Goal: Task Accomplishment & Management: Use online tool/utility

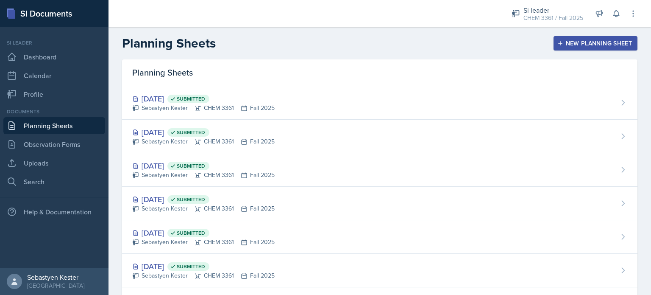
click at [593, 47] on div "New Planning Sheet" at bounding box center [595, 43] width 73 height 7
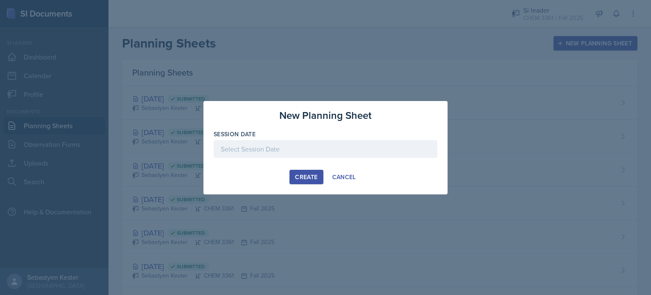
click at [310, 174] on div "Create" at bounding box center [306, 176] width 22 height 7
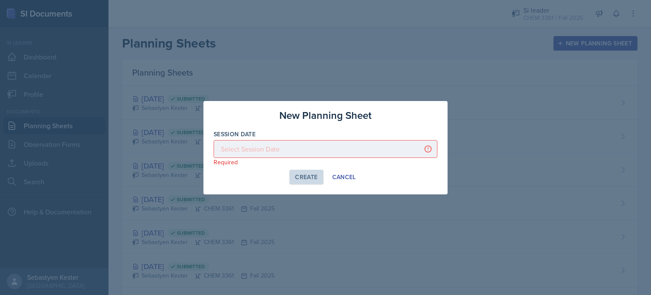
click at [274, 150] on div at bounding box center [326, 149] width 224 height 18
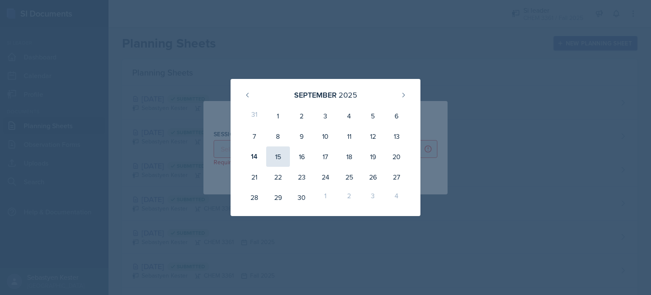
click at [279, 153] on div "15" at bounding box center [278, 156] width 24 height 20
type input "[DATE]"
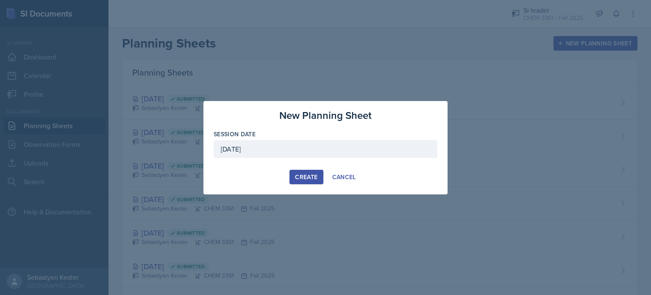
click at [307, 173] on div "Create" at bounding box center [306, 176] width 22 height 7
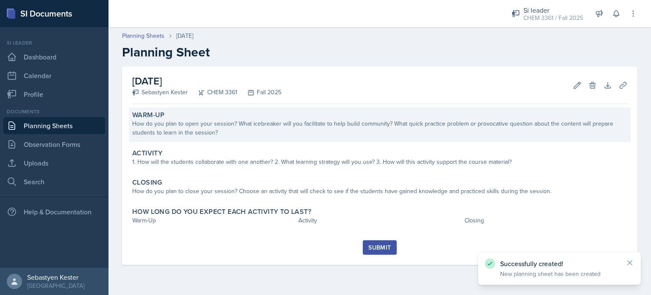
click at [181, 128] on div "How do you plan to open your session? What icebreaker will you facilitate to he…" at bounding box center [379, 128] width 495 height 18
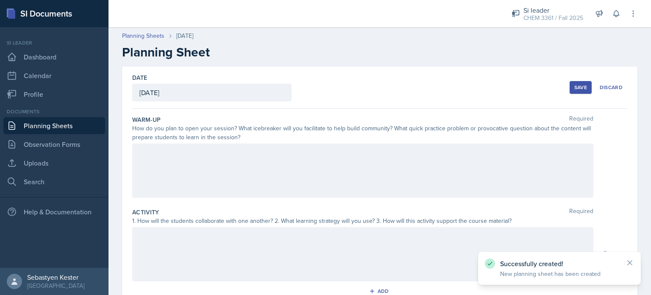
click at [162, 156] on div at bounding box center [362, 170] width 461 height 54
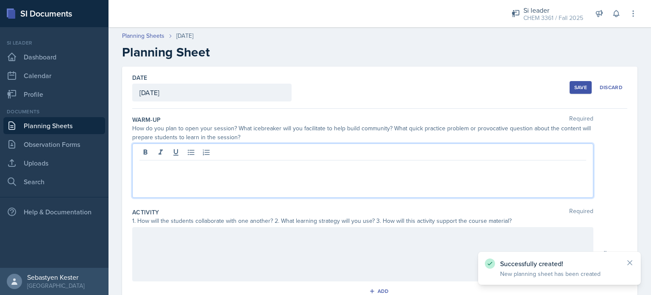
paste div
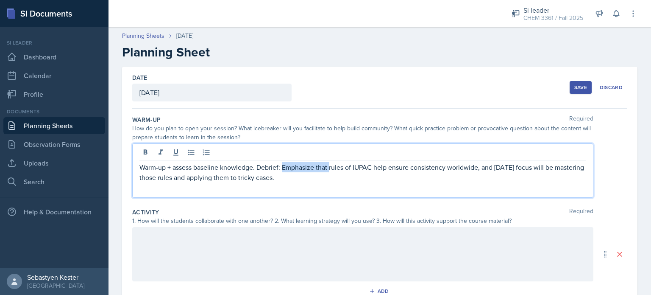
drag, startPoint x: 330, startPoint y: 166, endPoint x: 284, endPoint y: 166, distance: 46.2
click at [284, 166] on p "Warm-up + assess baseline knowledge. Debrief: Emphasize that rules of IUPAC hel…" at bounding box center [362, 172] width 447 height 20
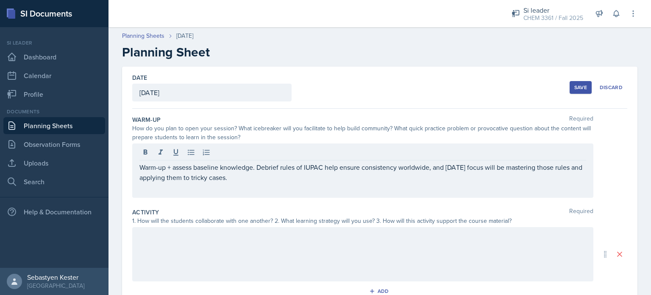
click at [256, 184] on div "Warm-up + assess baseline knowledge. Debrief rules of IUPAC help ensure consist…" at bounding box center [362, 170] width 461 height 54
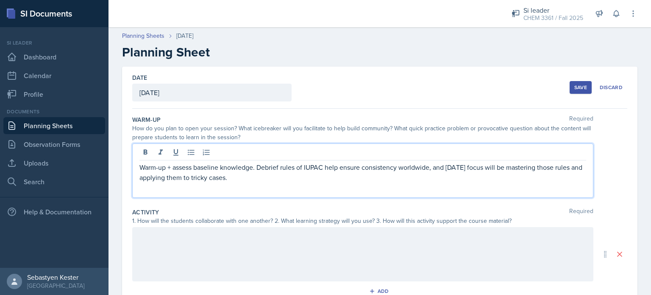
click at [248, 176] on p "Warm-up + assess baseline knowledge. Debrief rules of IUPAC help ensure consist…" at bounding box center [362, 172] width 447 height 20
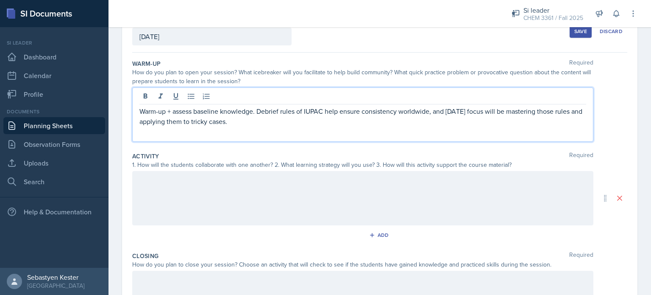
scroll to position [81, 0]
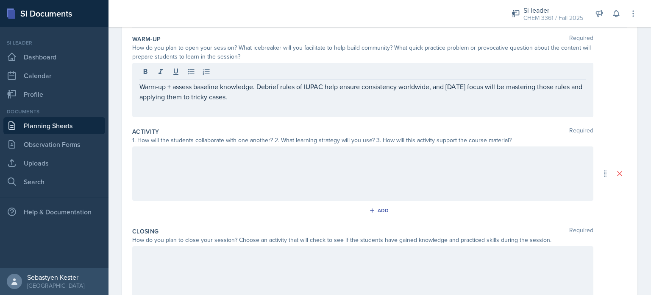
click at [142, 173] on div at bounding box center [362, 173] width 461 height 54
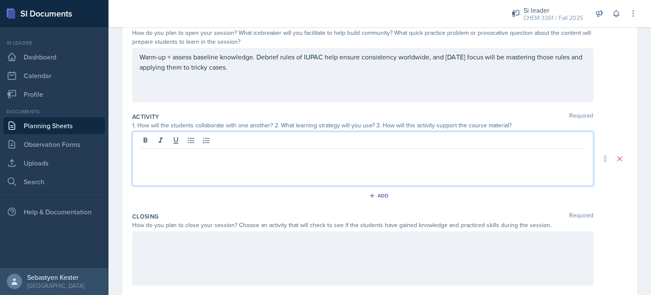
paste div
click at [192, 156] on strong "steps for naming," at bounding box center [206, 155] width 53 height 10
click at [197, 154] on strong "stethe ps for naming," at bounding box center [212, 155] width 64 height 10
click at [194, 154] on strong "the ps for naming," at bounding box center [207, 155] width 55 height 10
click at [263, 154] on p "Briefly review the steps for naming," at bounding box center [362, 155] width 447 height 11
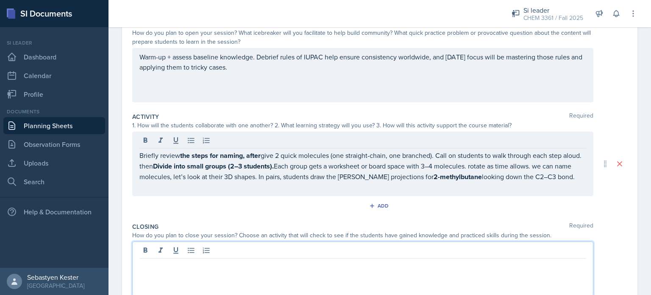
click at [184, 261] on div at bounding box center [362, 268] width 461 height 54
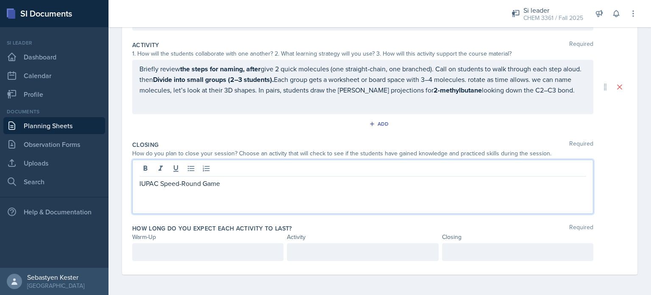
scroll to position [170, 0]
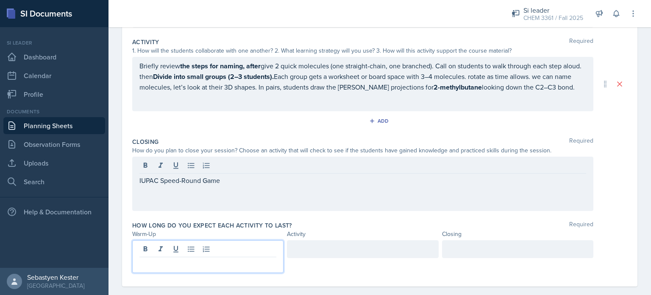
click at [219, 256] on div at bounding box center [207, 256] width 151 height 33
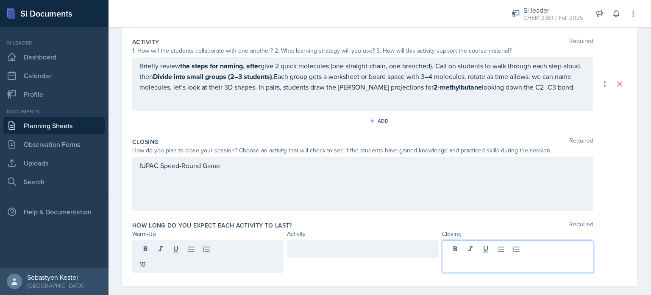
click at [481, 254] on div at bounding box center [517, 256] width 151 height 33
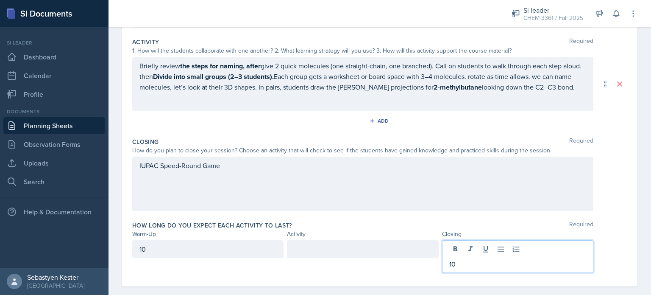
click at [321, 250] on div at bounding box center [362, 249] width 151 height 18
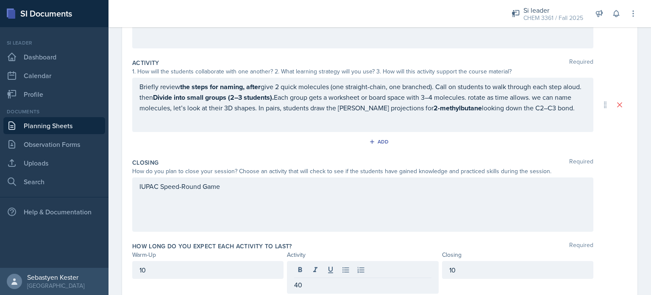
click at [250, 197] on div "IUPAC Speed-Round Game" at bounding box center [362, 204] width 461 height 54
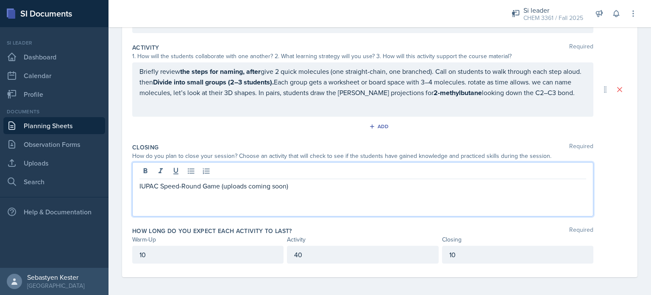
click at [392, 215] on div "IUPAC Speed-Round Game (uploads coming soon)" at bounding box center [362, 189] width 461 height 54
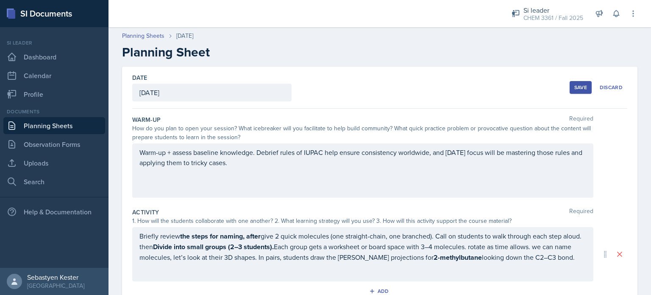
click at [576, 91] on button "Save" at bounding box center [581, 87] width 22 height 13
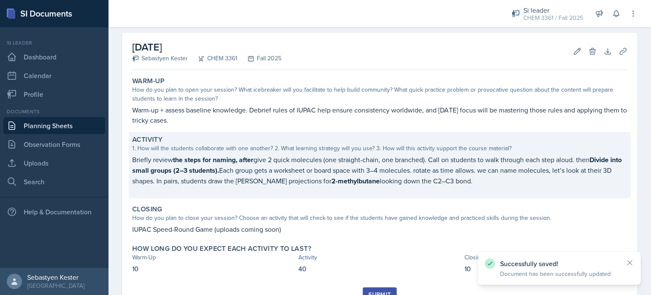
scroll to position [35, 0]
